Goal: Information Seeking & Learning: Learn about a topic

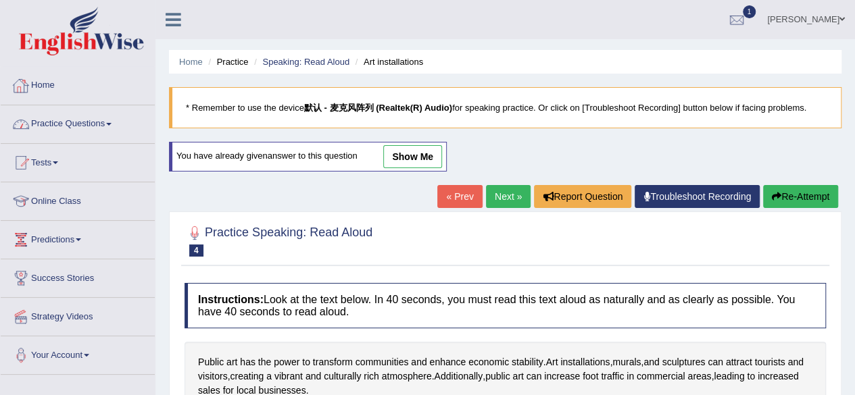
click at [22, 82] on div at bounding box center [21, 86] width 20 height 20
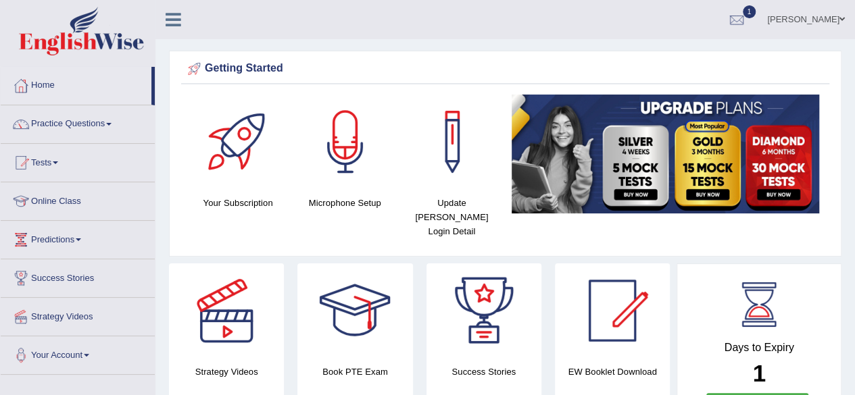
scroll to position [68, 0]
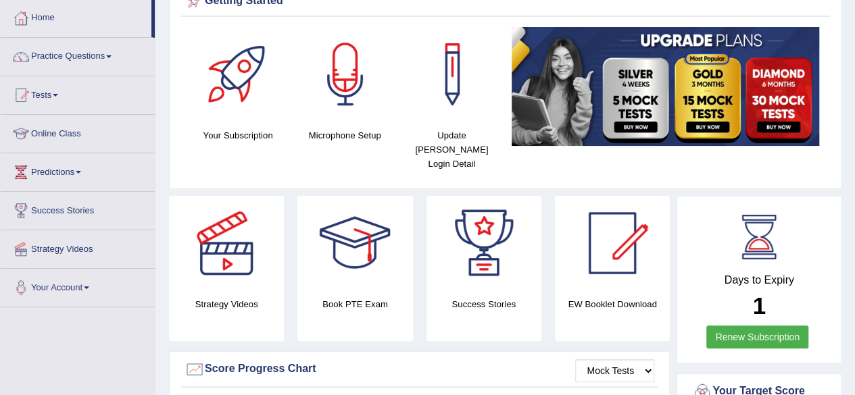
click at [769, 326] on link "Renew Subscription" at bounding box center [757, 337] width 102 height 23
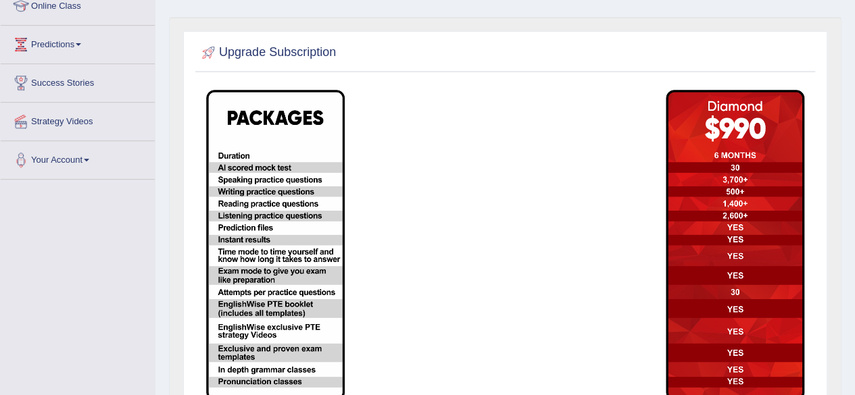
scroll to position [111, 0]
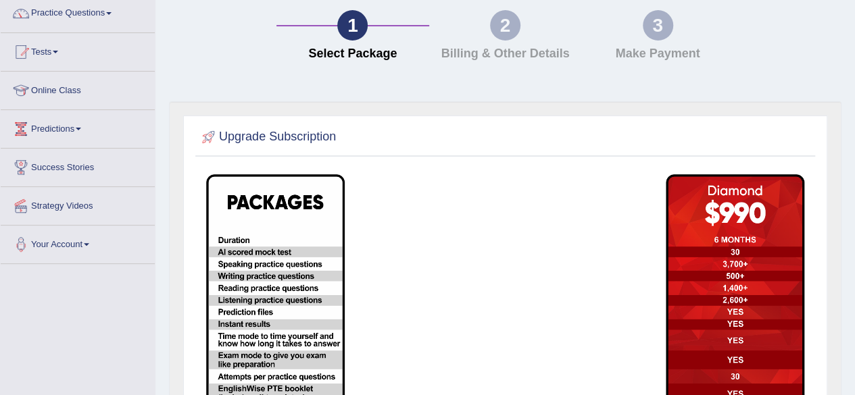
click at [508, 29] on div "2" at bounding box center [505, 25] width 30 height 30
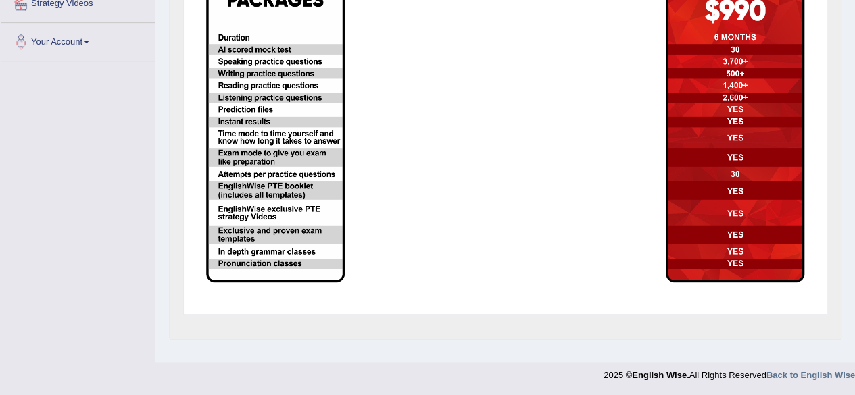
scroll to position [43, 0]
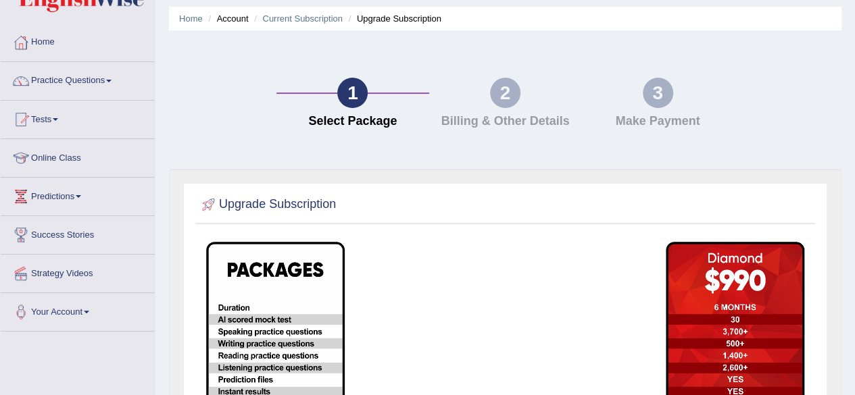
click at [504, 107] on div "2 Billing & Other Details" at bounding box center [505, 106] width 153 height 57
click at [45, 45] on link "Home" at bounding box center [78, 41] width 154 height 34
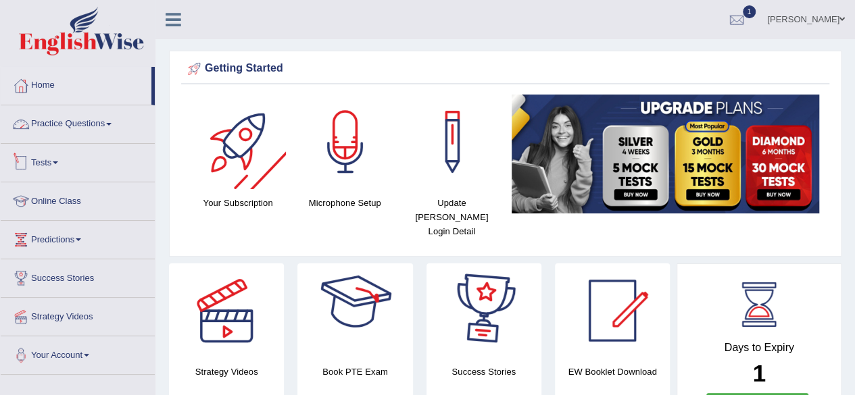
click at [83, 120] on link "Practice Questions" at bounding box center [78, 122] width 154 height 34
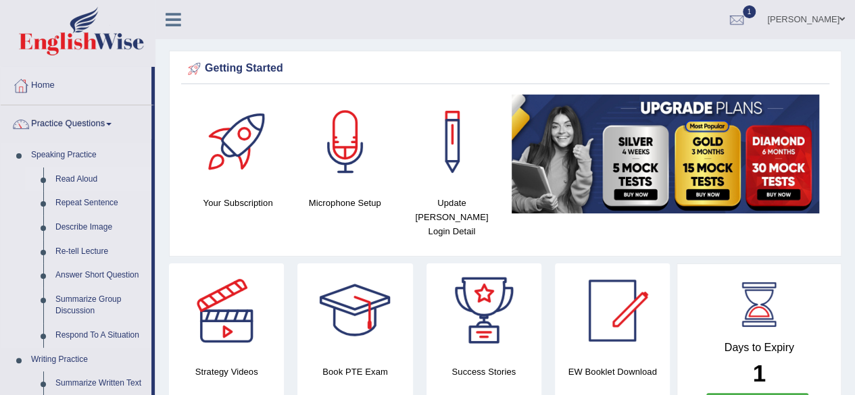
click at [74, 177] on link "Read Aloud" at bounding box center [100, 180] width 102 height 24
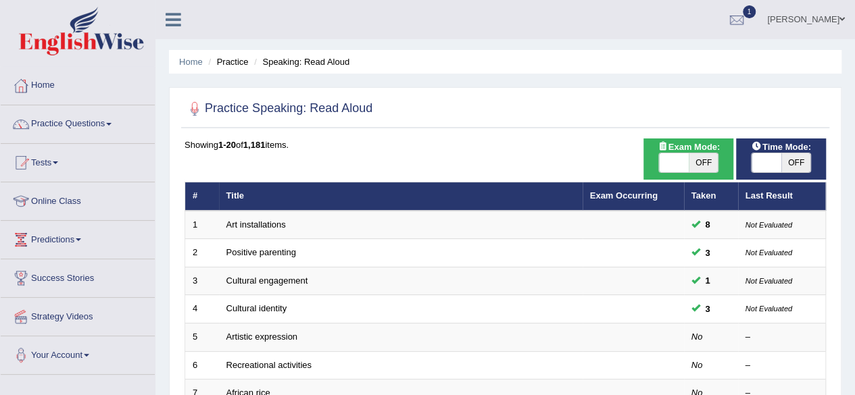
click at [675, 163] on span at bounding box center [674, 162] width 30 height 19
checkbox input "true"
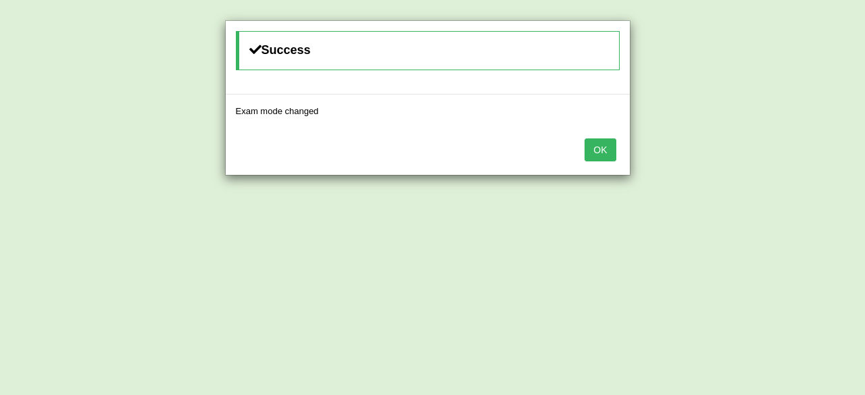
click at [593, 151] on button "OK" at bounding box center [599, 149] width 31 height 23
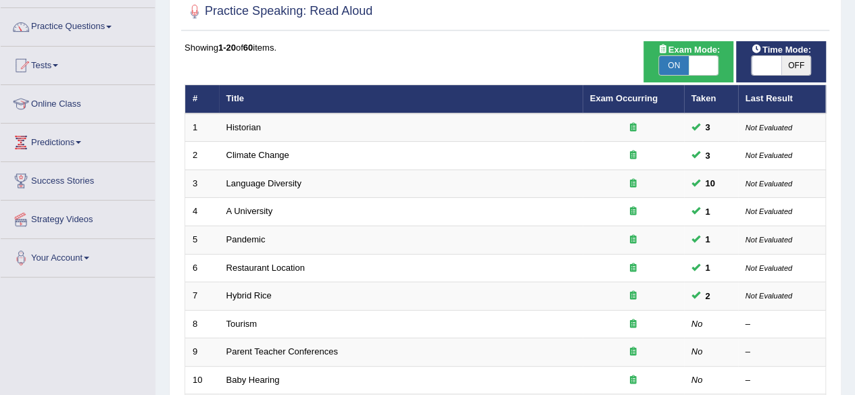
scroll to position [203, 0]
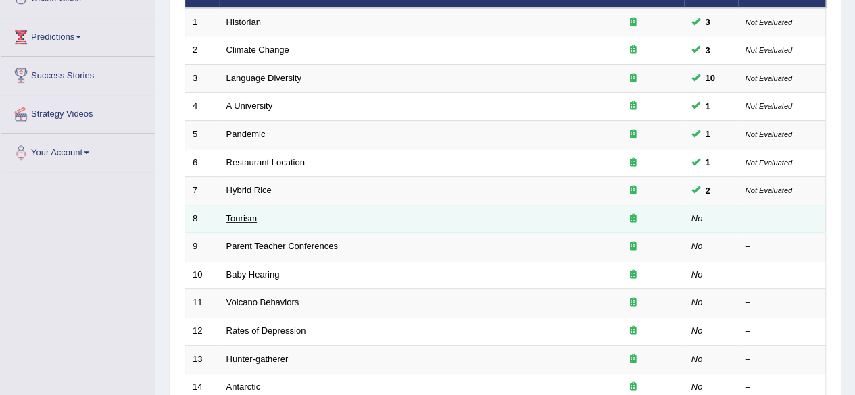
click at [251, 214] on link "Tourism" at bounding box center [241, 218] width 31 height 10
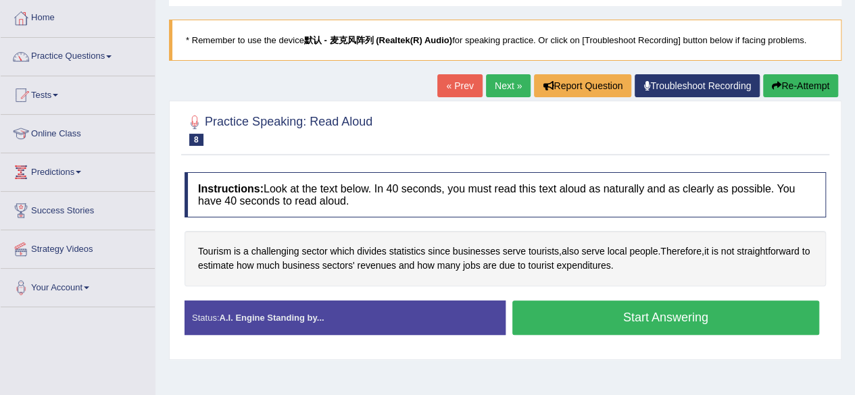
scroll to position [135, 0]
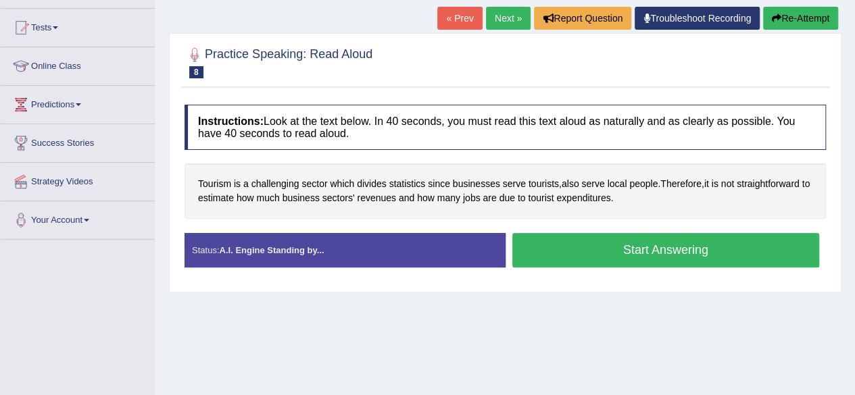
click at [673, 252] on button "Start Answering" at bounding box center [665, 250] width 307 height 34
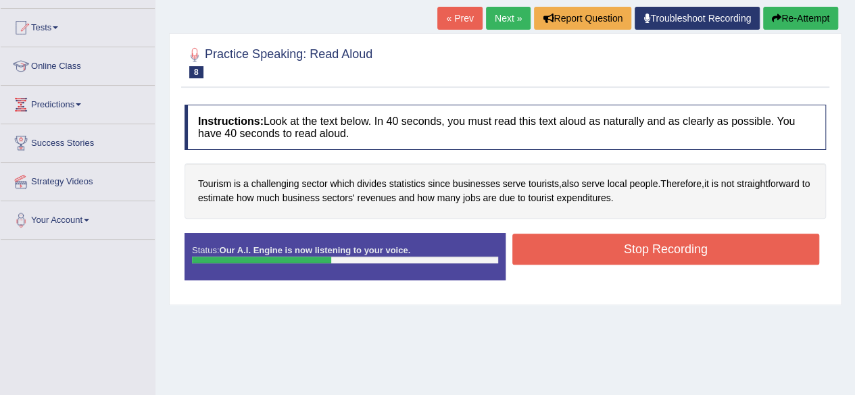
click at [672, 252] on button "Stop Recording" at bounding box center [665, 249] width 307 height 31
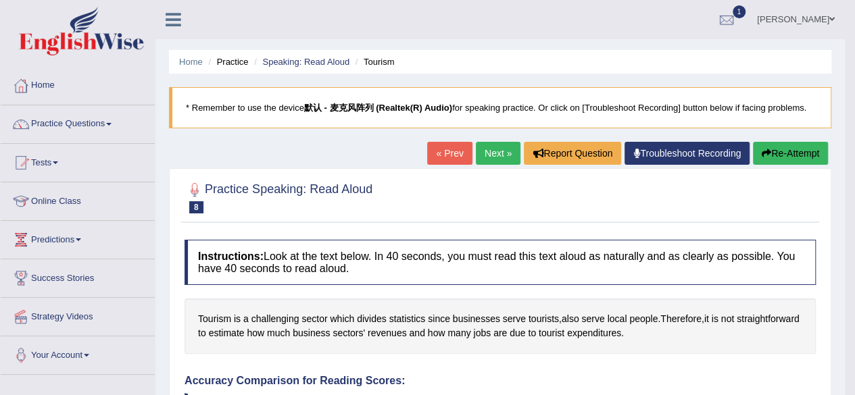
scroll to position [0, 0]
click at [796, 155] on button "Re-Attempt" at bounding box center [790, 153] width 75 height 23
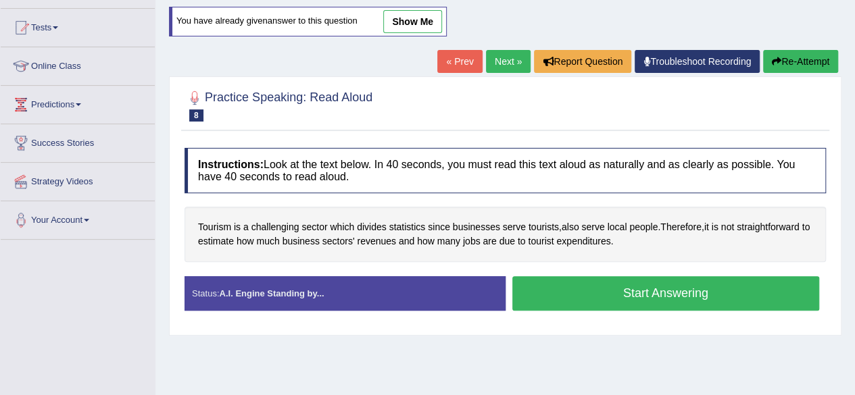
click at [638, 291] on button "Start Answering" at bounding box center [665, 293] width 307 height 34
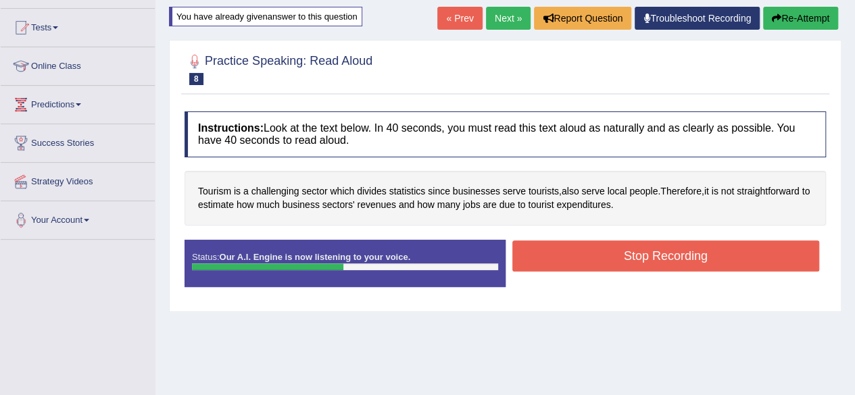
click at [647, 260] on button "Stop Recording" at bounding box center [665, 256] width 307 height 31
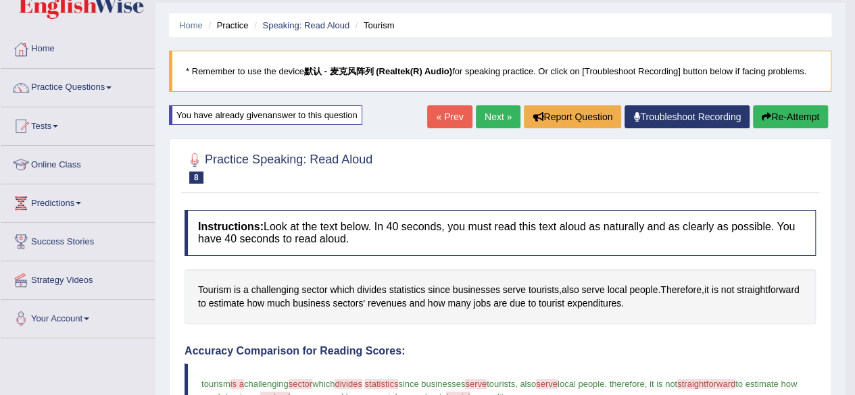
scroll to position [30, 0]
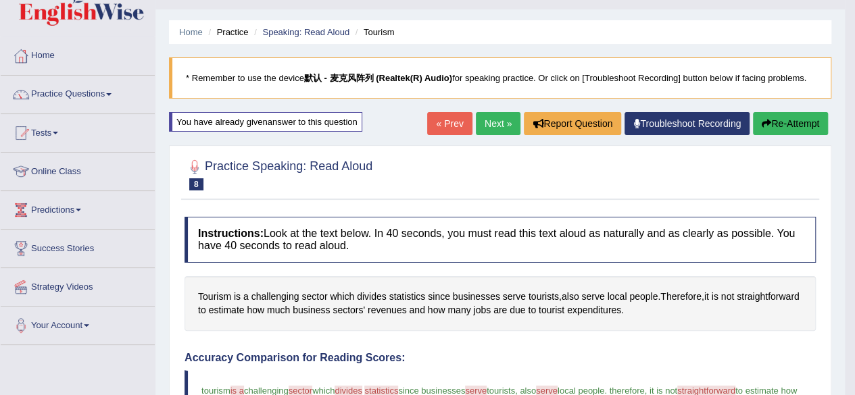
click at [771, 122] on button "Re-Attempt" at bounding box center [790, 123] width 75 height 23
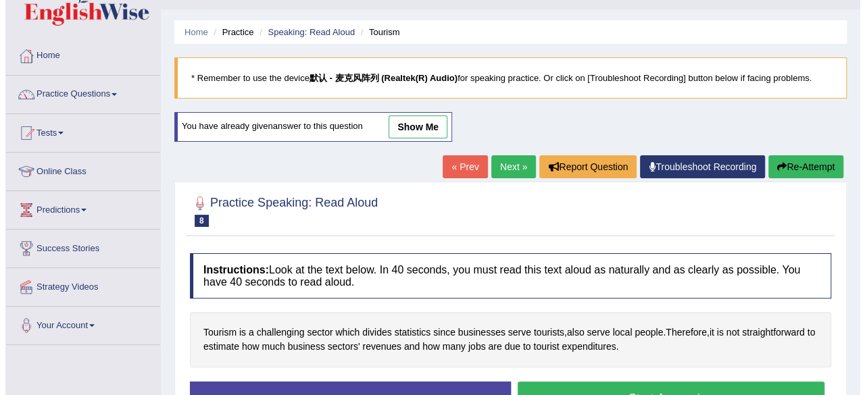
scroll to position [165, 0]
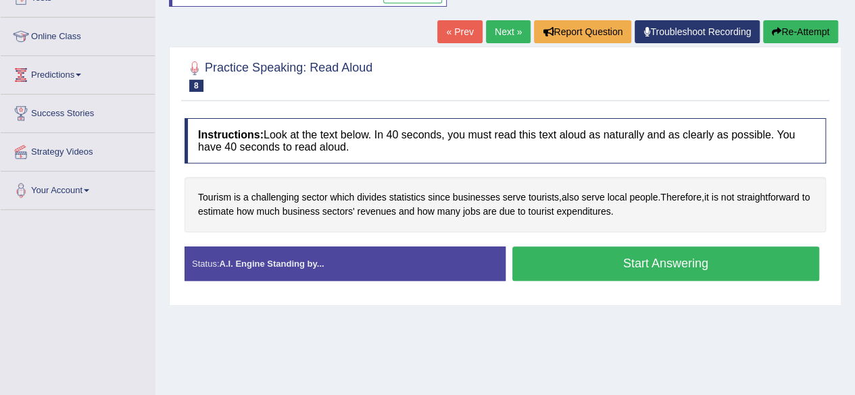
click at [644, 263] on button "Start Answering" at bounding box center [665, 264] width 307 height 34
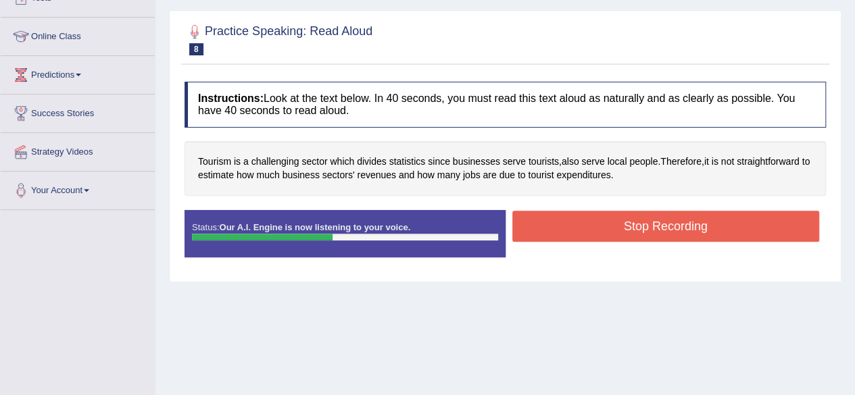
click at [655, 228] on button "Stop Recording" at bounding box center [665, 226] width 307 height 31
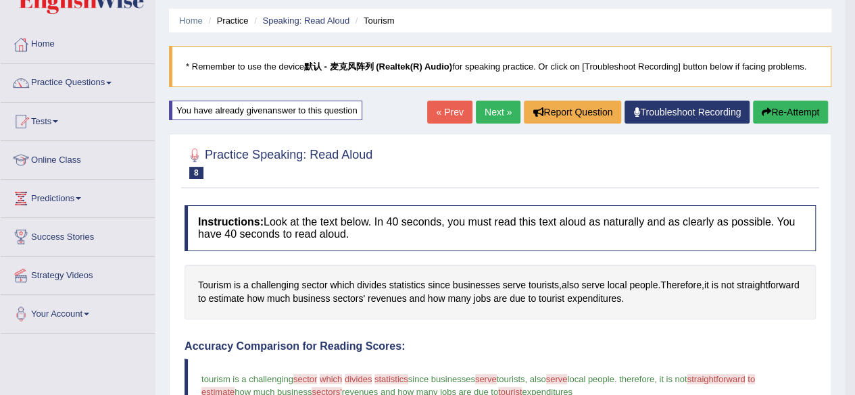
scroll to position [0, 0]
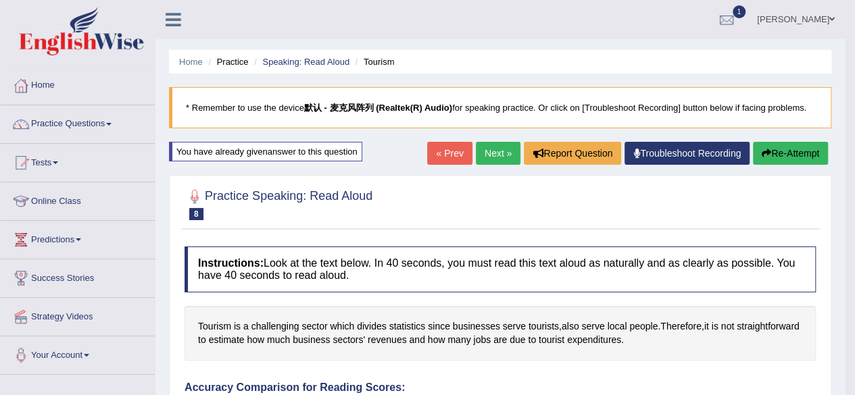
click at [796, 149] on button "Re-Attempt" at bounding box center [790, 153] width 75 height 23
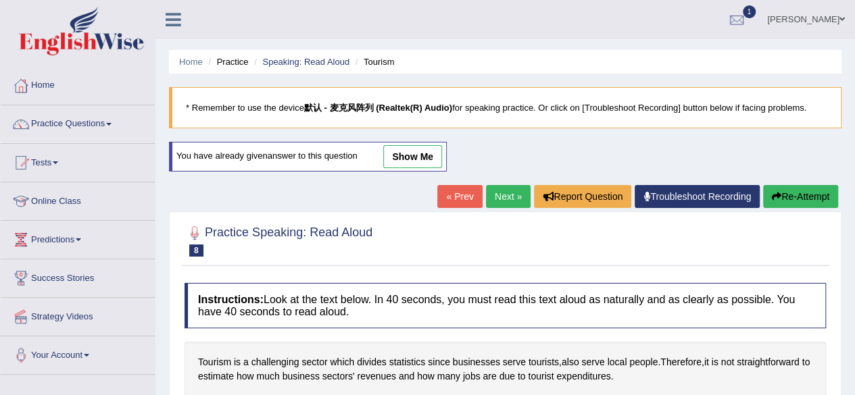
click at [512, 195] on link "Next »" at bounding box center [508, 196] width 45 height 23
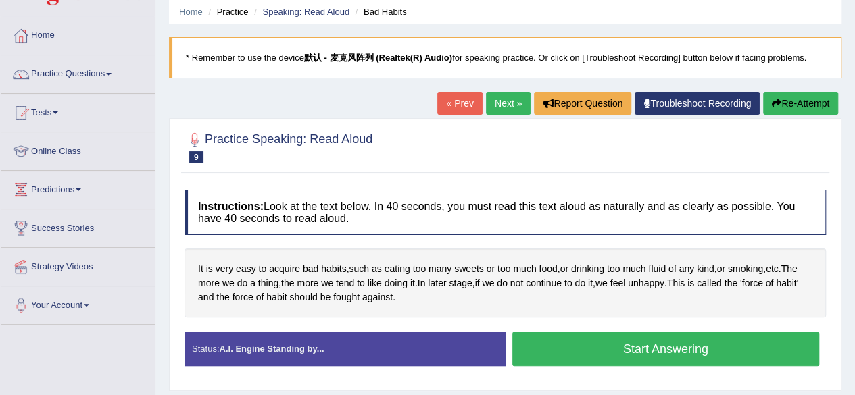
scroll to position [135, 0]
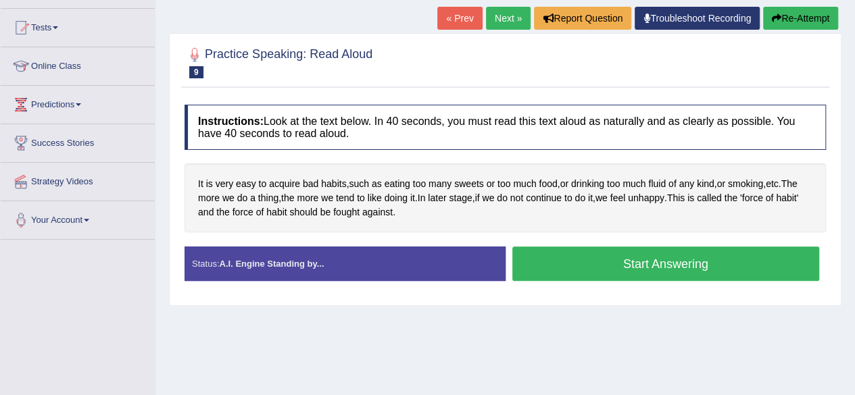
click at [624, 265] on button "Start Answering" at bounding box center [665, 264] width 307 height 34
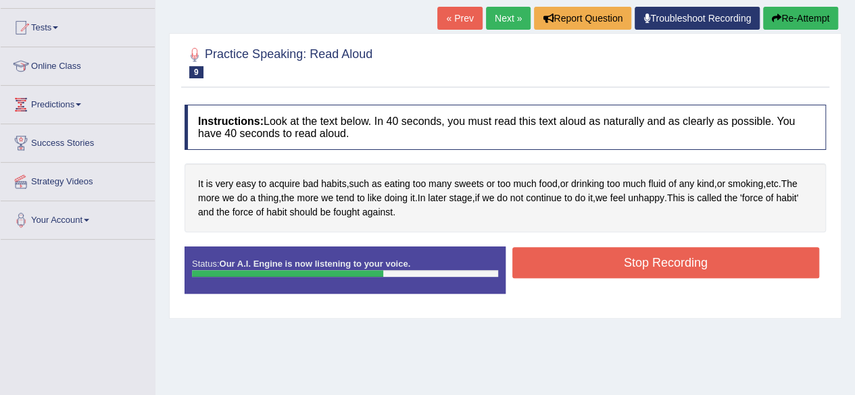
click at [624, 265] on button "Stop Recording" at bounding box center [665, 262] width 307 height 31
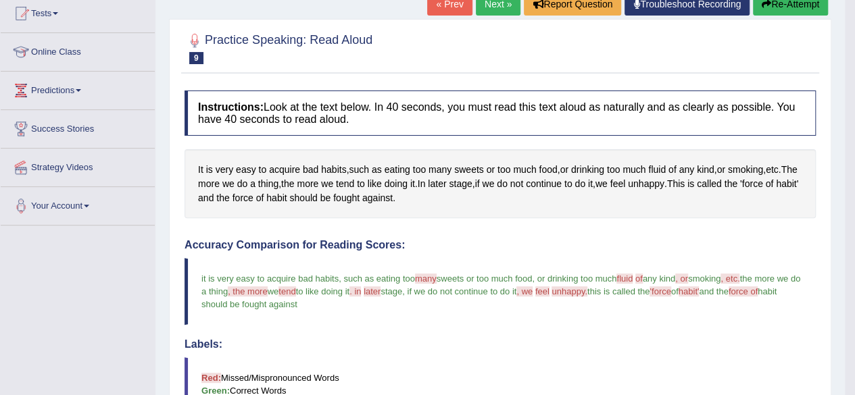
scroll to position [68, 0]
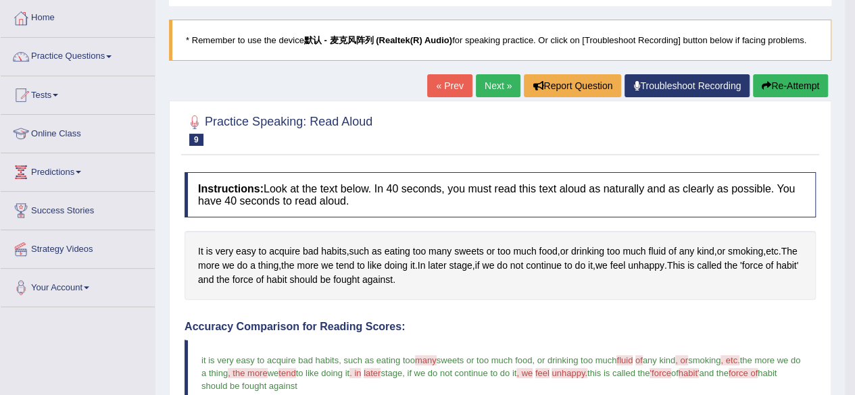
click at [507, 84] on link "Next »" at bounding box center [498, 85] width 45 height 23
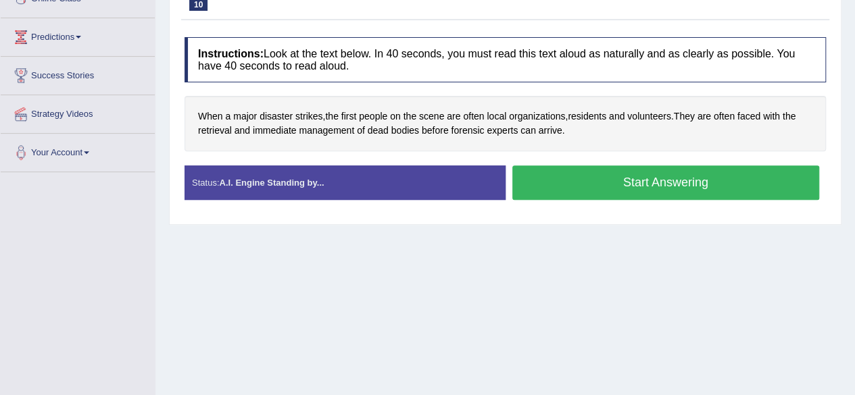
click at [635, 180] on button "Start Answering" at bounding box center [665, 183] width 307 height 34
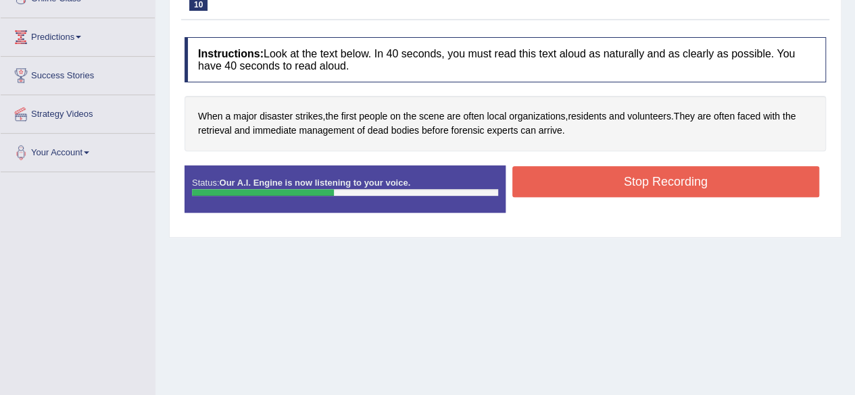
click at [676, 178] on button "Stop Recording" at bounding box center [665, 181] width 307 height 31
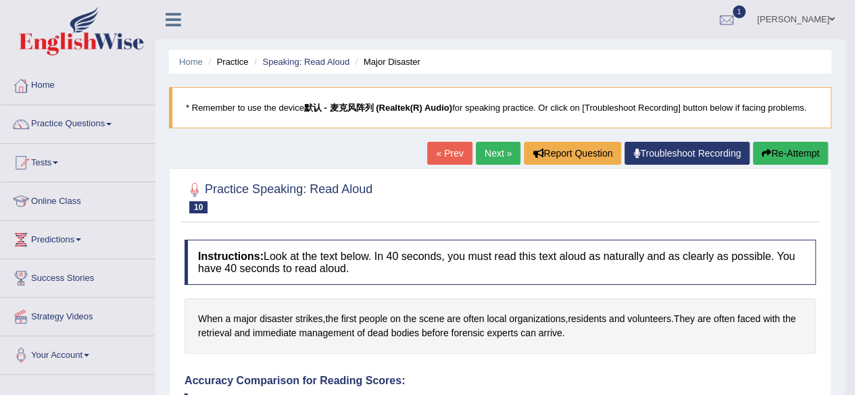
click at [780, 155] on button "Re-Attempt" at bounding box center [790, 153] width 75 height 23
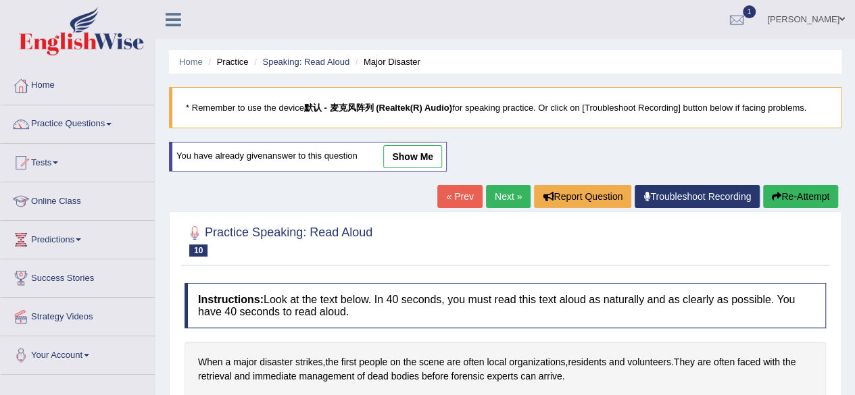
scroll to position [203, 0]
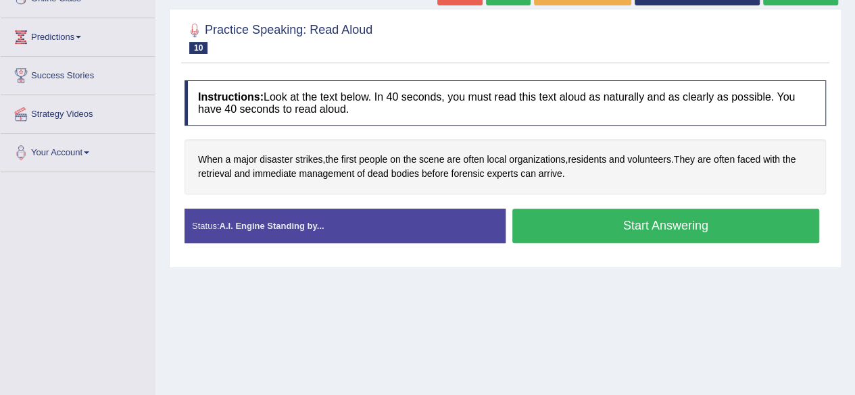
click at [654, 229] on button "Start Answering" at bounding box center [665, 226] width 307 height 34
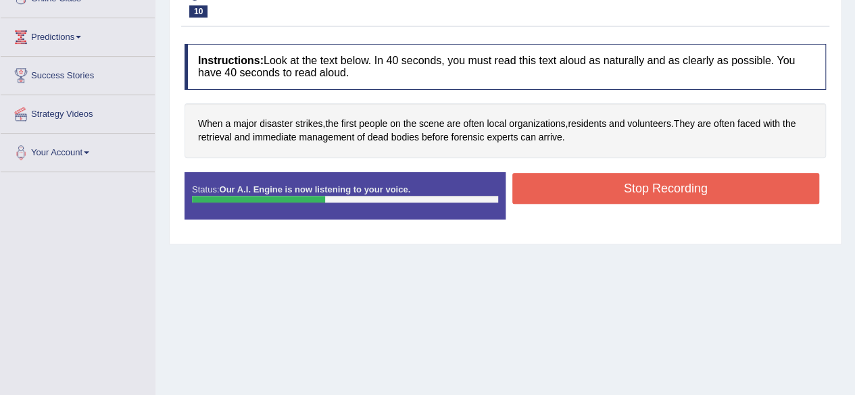
click at [672, 178] on button "Stop Recording" at bounding box center [665, 188] width 307 height 31
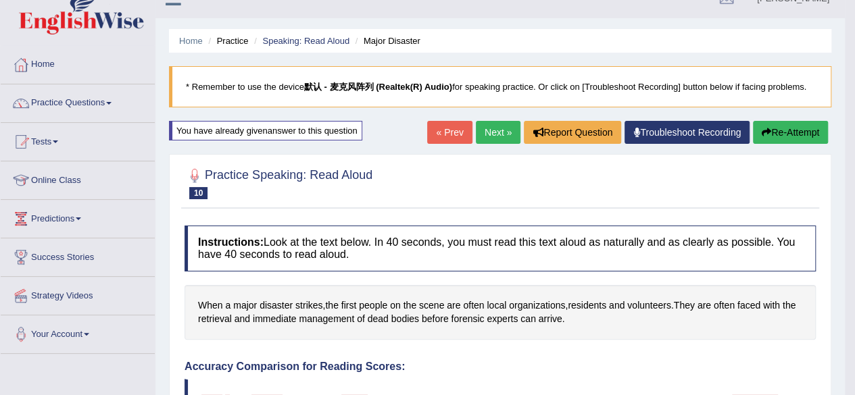
scroll to position [0, 0]
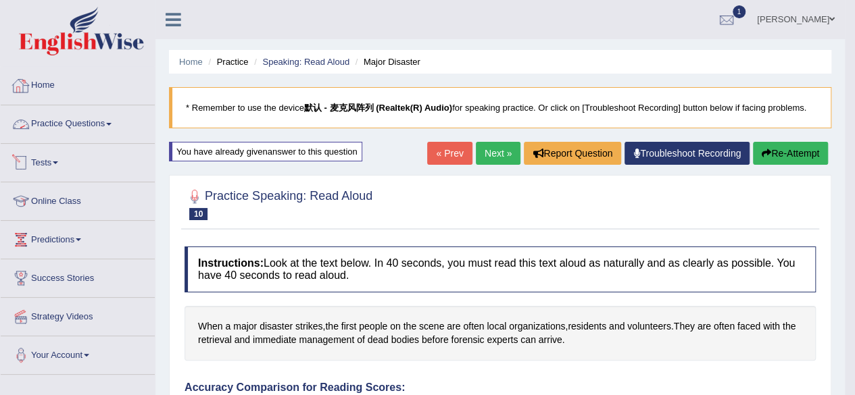
click at [108, 126] on link "Practice Questions" at bounding box center [78, 122] width 154 height 34
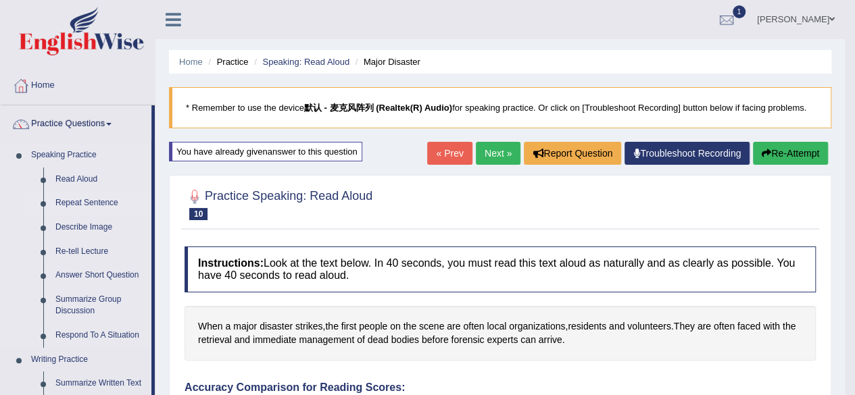
click at [98, 203] on link "Repeat Sentence" at bounding box center [100, 203] width 102 height 24
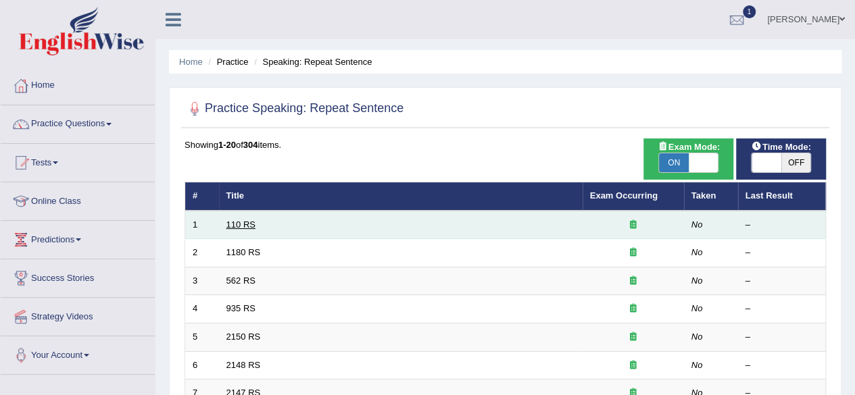
click at [235, 224] on link "110 RS" at bounding box center [240, 225] width 29 height 10
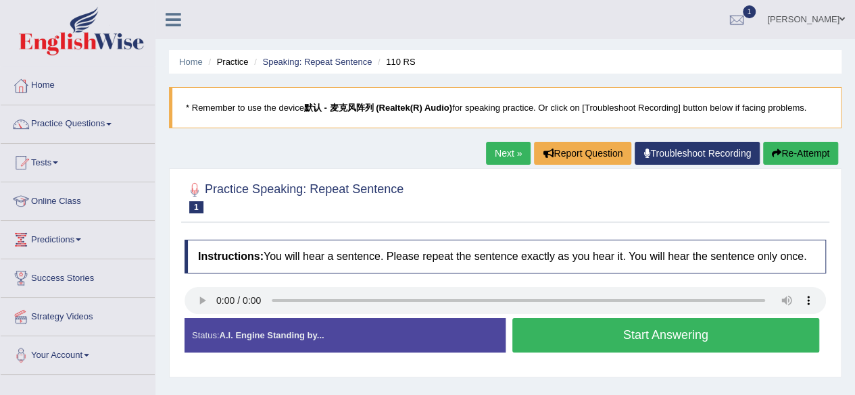
click at [661, 335] on button "Start Answering" at bounding box center [665, 335] width 307 height 34
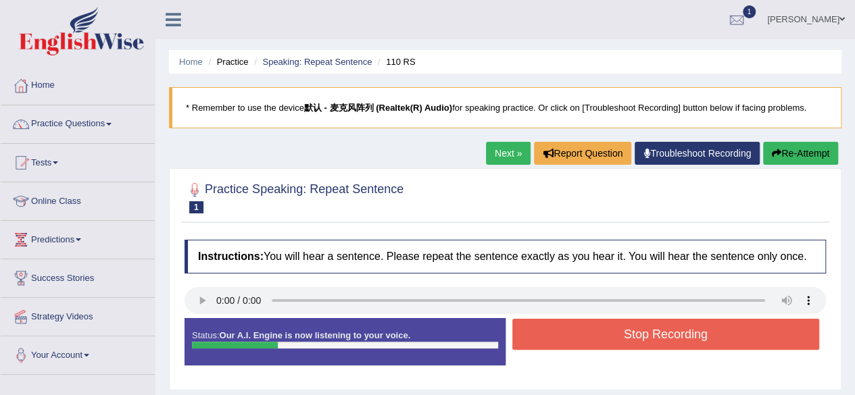
click at [661, 335] on button "Stop Recording" at bounding box center [665, 334] width 307 height 31
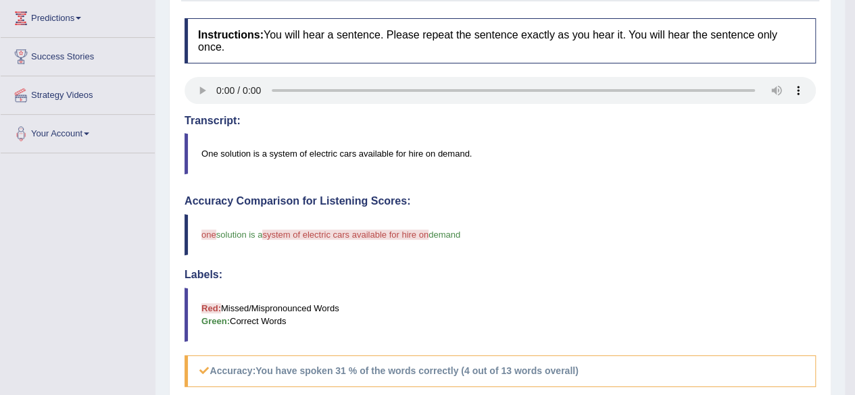
scroll to position [120, 0]
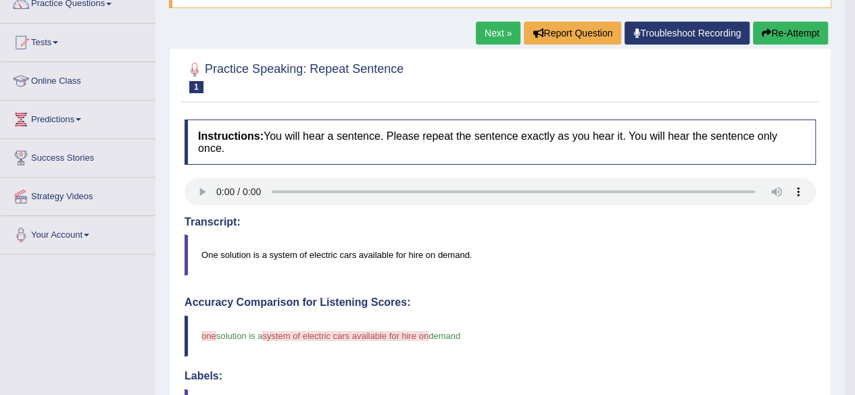
click at [771, 30] on button "Re-Attempt" at bounding box center [790, 33] width 75 height 23
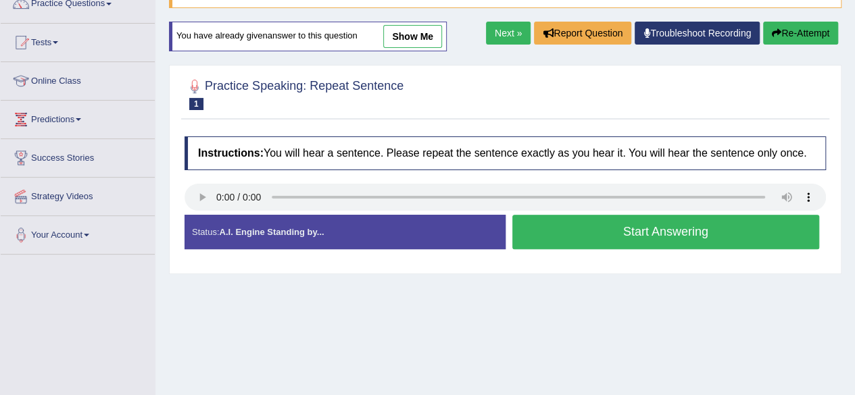
scroll to position [120, 0]
click at [566, 232] on button "Start Answering" at bounding box center [665, 232] width 307 height 34
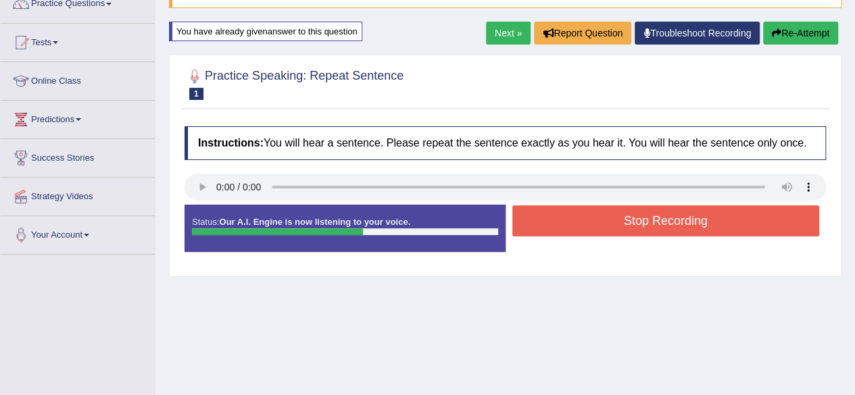
click at [566, 232] on button "Stop Recording" at bounding box center [665, 220] width 307 height 31
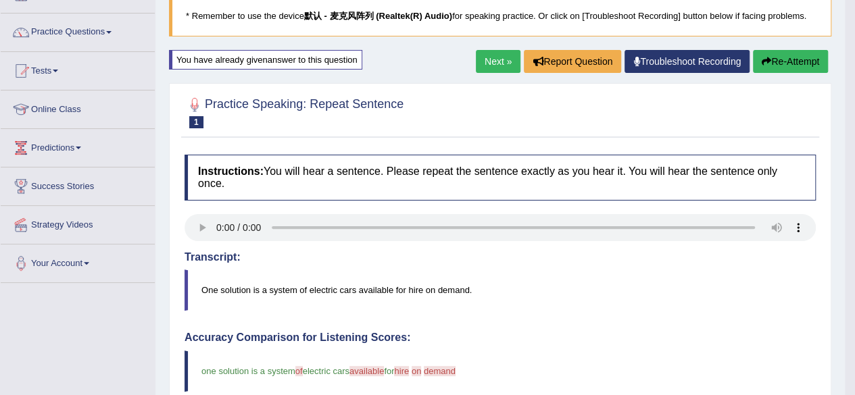
scroll to position [53, 0]
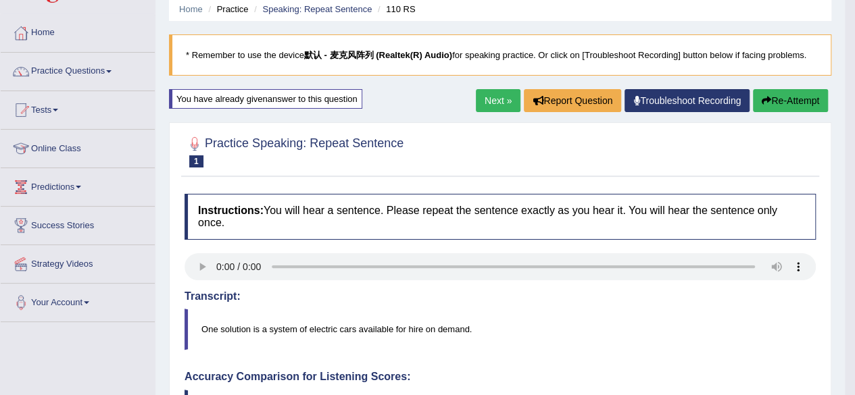
click at [790, 98] on button "Re-Attempt" at bounding box center [790, 100] width 75 height 23
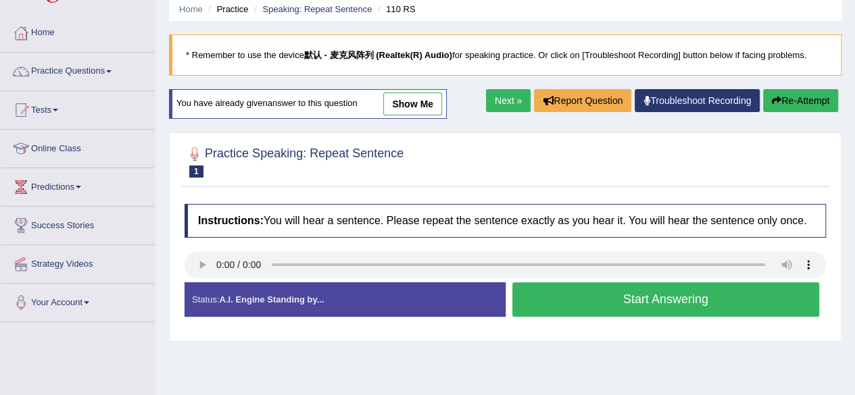
click at [686, 301] on button "Start Answering" at bounding box center [665, 299] width 307 height 34
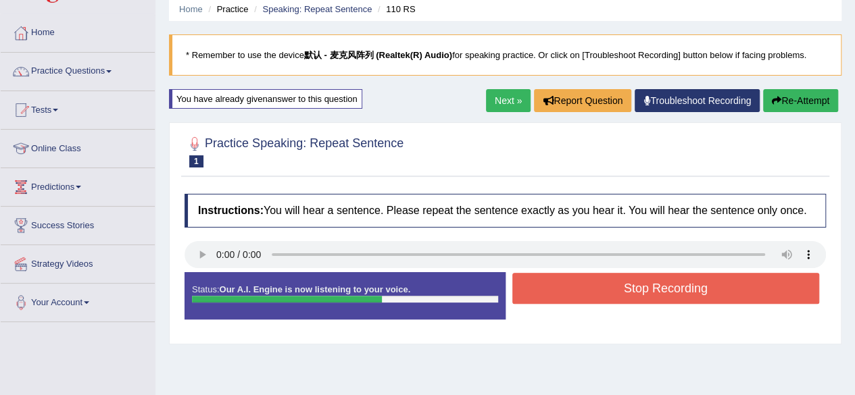
click at [670, 288] on button "Stop Recording" at bounding box center [665, 288] width 307 height 31
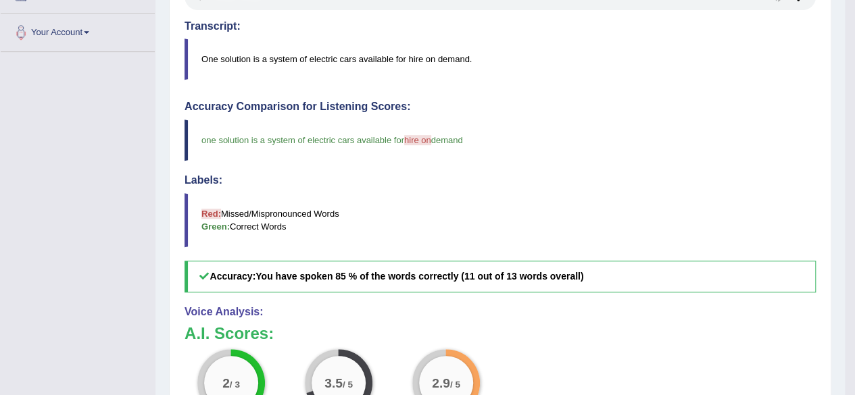
scroll to position [188, 0]
